Goal: Check status: Check status

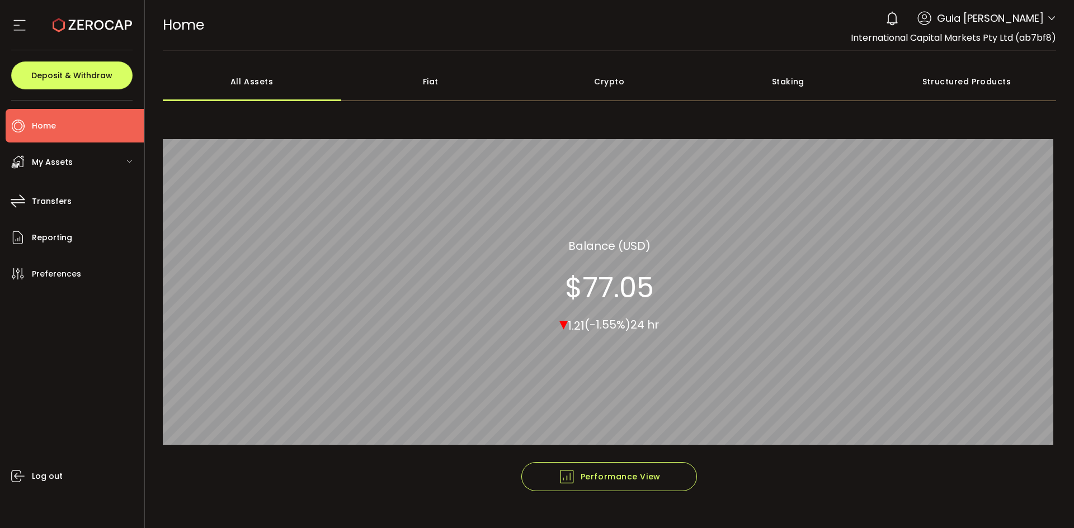
click at [1033, 16] on span "Guia Camille Valderama" at bounding box center [990, 18] width 107 height 15
click at [1047, 24] on span at bounding box center [1051, 18] width 9 height 11
drag, startPoint x: 1031, startPoint y: 10, endPoint x: 1039, endPoint y: 15, distance: 9.0
click at [1033, 12] on div "0 Guia Camille Valderama" at bounding box center [968, 18] width 176 height 25
click at [1053, 22] on header "PDF is being processed and will download to your computer HOME Buy Power $0.00 …" at bounding box center [609, 25] width 929 height 51
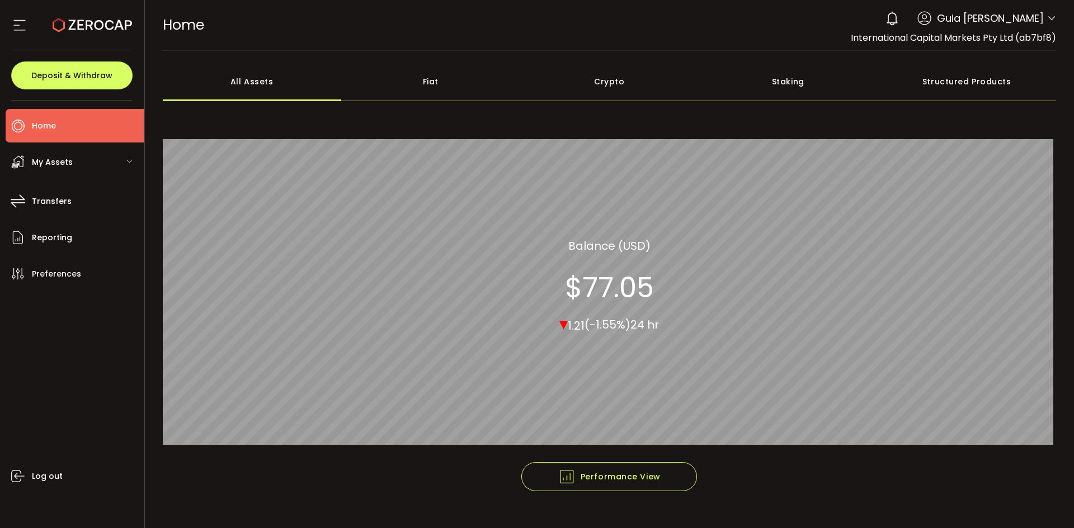
click at [1042, 15] on div "0 Guia Camille Valderama" at bounding box center [968, 18] width 176 height 25
click at [1047, 20] on icon at bounding box center [1051, 18] width 9 height 9
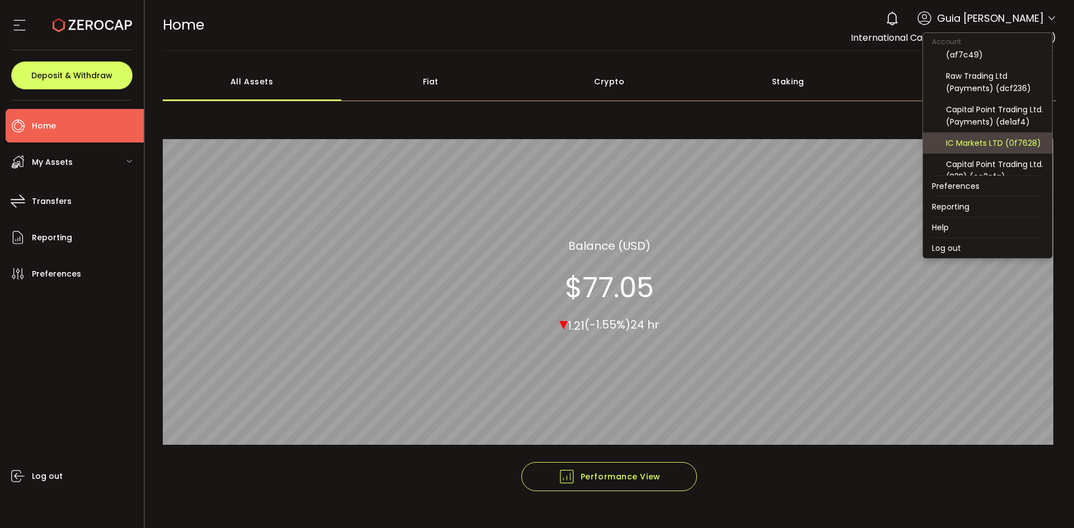
scroll to position [120, 0]
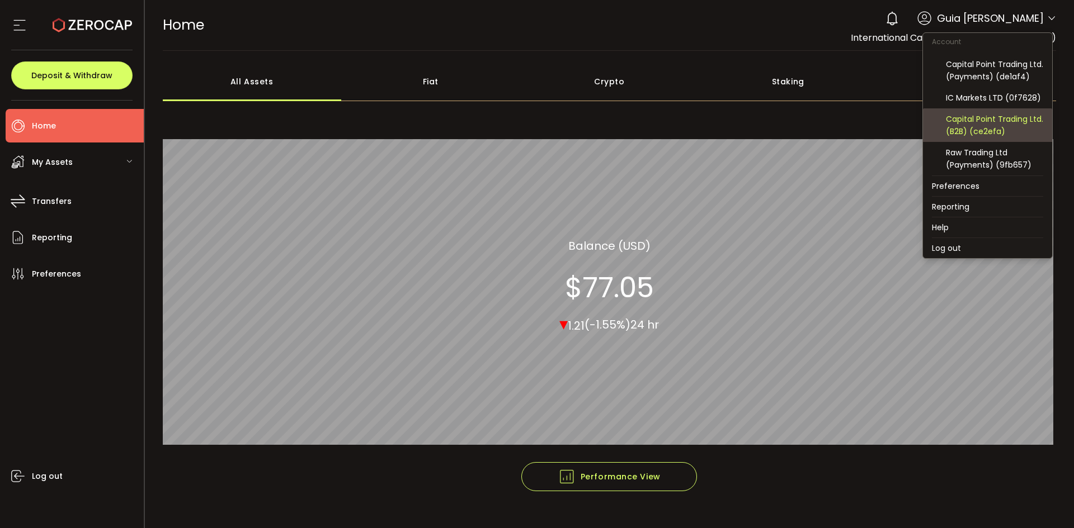
click at [1010, 130] on div "Capital Point Trading Ltd. (B2B) (ce2efa)" at bounding box center [994, 125] width 97 height 25
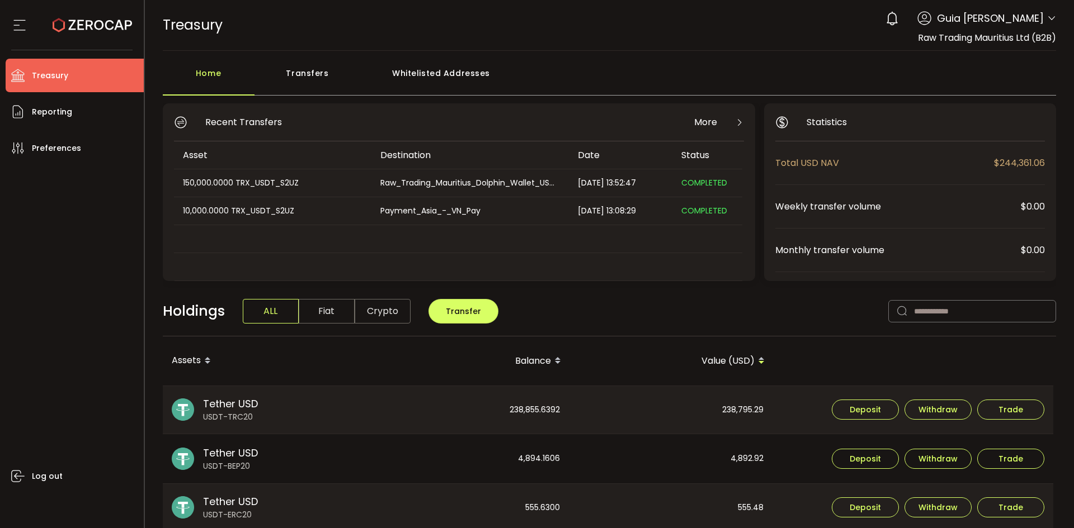
click at [262, 186] on div "150,000.0000 TRX_USDT_S2UZ" at bounding box center [272, 183] width 196 height 13
click at [322, 306] on span "Fiat" at bounding box center [327, 311] width 56 height 25
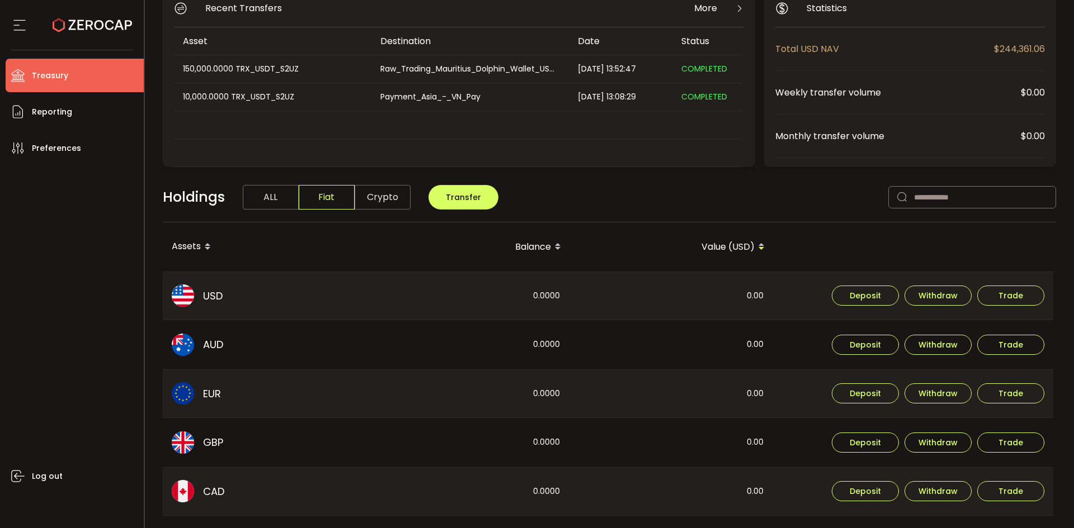
scroll to position [168, 0]
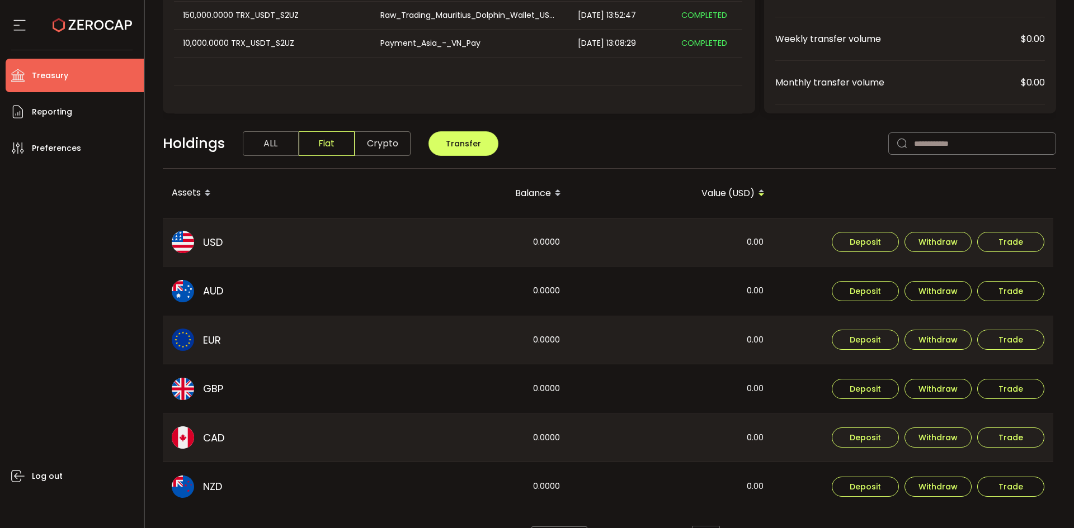
click at [393, 149] on span "Crypto" at bounding box center [383, 143] width 56 height 25
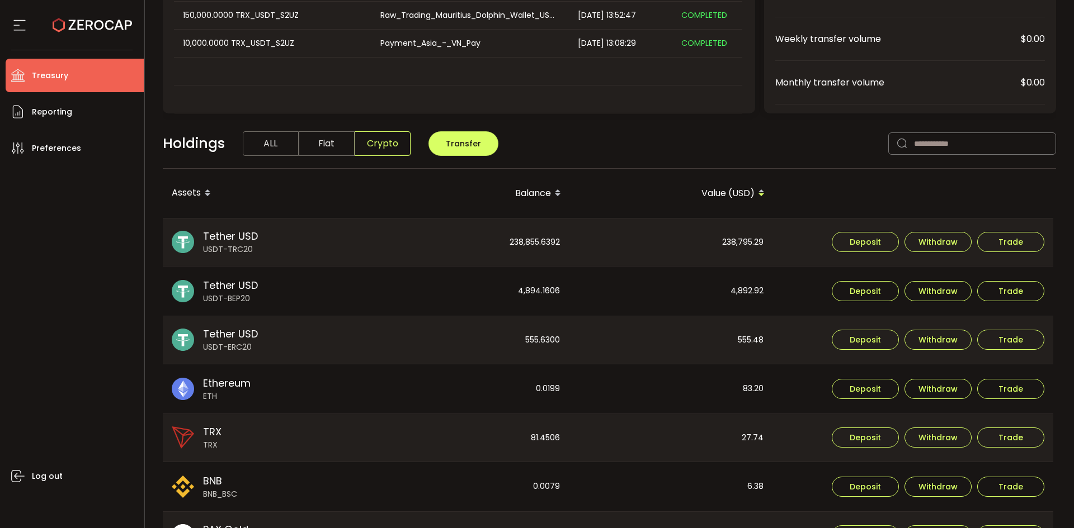
click at [265, 149] on span "ALL" at bounding box center [271, 143] width 56 height 25
click at [42, 114] on span "Reporting" at bounding box center [52, 112] width 40 height 16
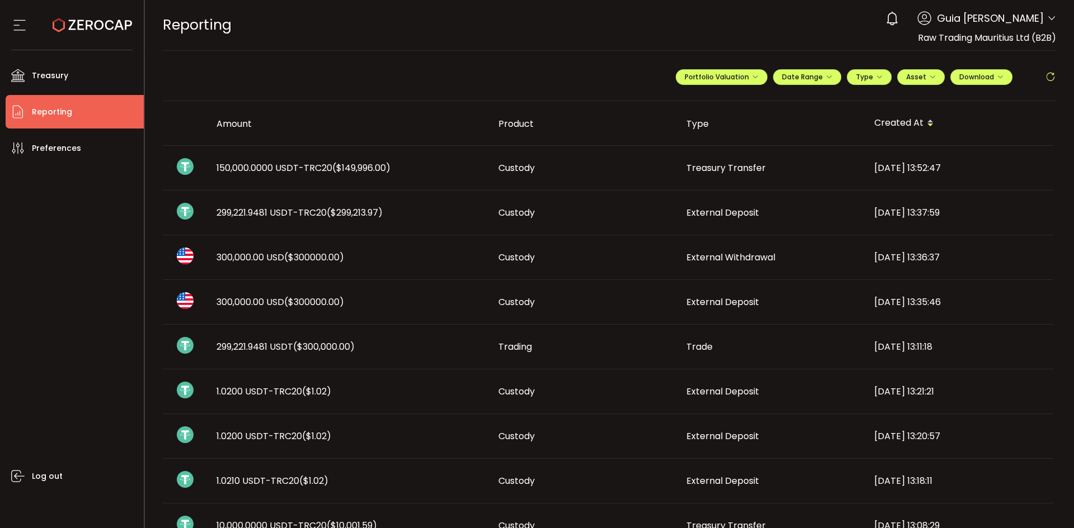
click at [449, 166] on div "150,000.0000 USDT-TRC20 ($149,996.00)" at bounding box center [348, 168] width 282 height 13
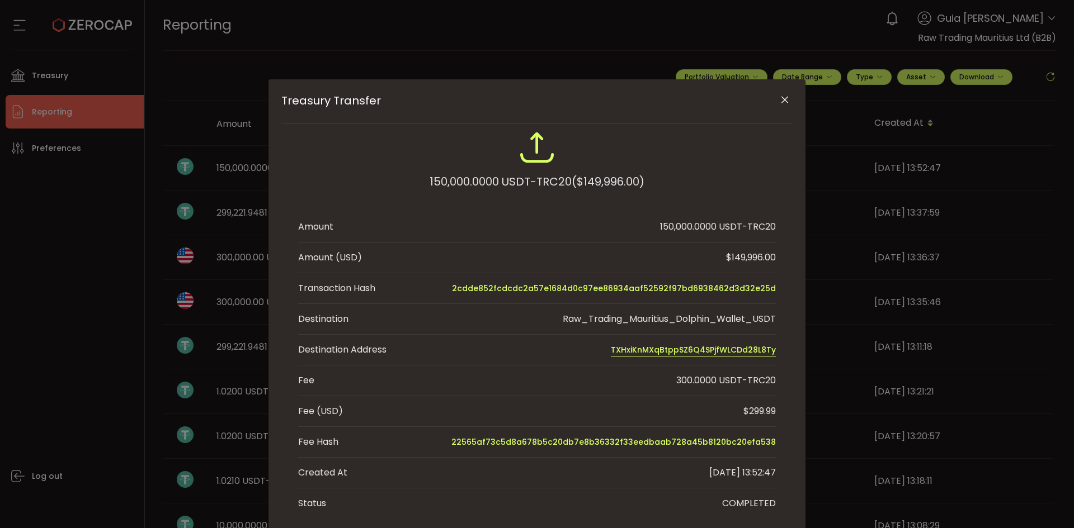
click at [653, 349] on span "TXHxiKnMXqBtppSZ6Q4SPjfWLCDd28L8Ty" at bounding box center [693, 349] width 165 height 13
